Goal: Check status: Check status

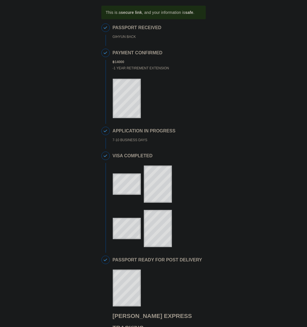
click at [238, 147] on div "This is a secure link , and your information is safe . 1 PASSPORT RECEIVED GIHY…" at bounding box center [154, 236] width 296 height 461
drag, startPoint x: 177, startPoint y: 13, endPoint x: 200, endPoint y: 14, distance: 22.9
click at [200, 14] on div "This is a secure link , and your information is safe ." at bounding box center [154, 13] width 105 height 14
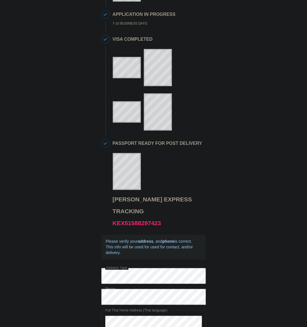
scroll to position [138, 0]
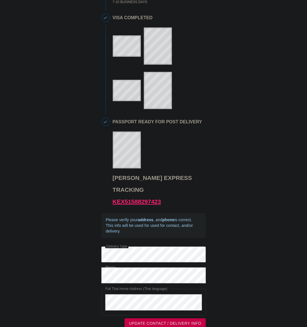
click at [143, 198] on link "KEX51588297423" at bounding box center [137, 201] width 49 height 7
